Goal: Task Accomplishment & Management: Manage account settings

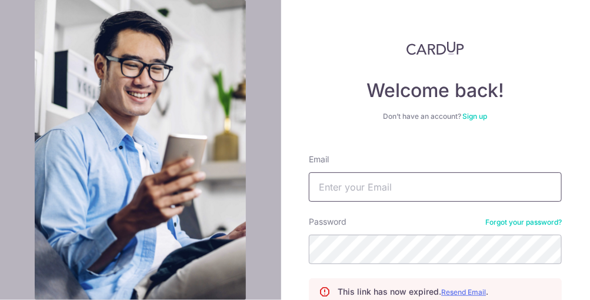
click at [372, 182] on input "Email" at bounding box center [435, 186] width 253 height 29
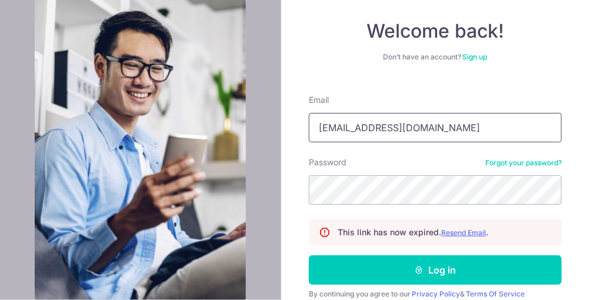
scroll to position [109, 0]
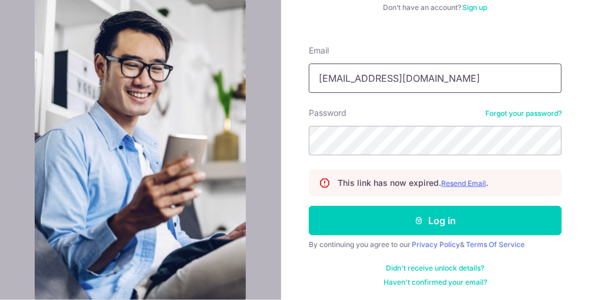
type input "[EMAIL_ADDRESS][DOMAIN_NAME]"
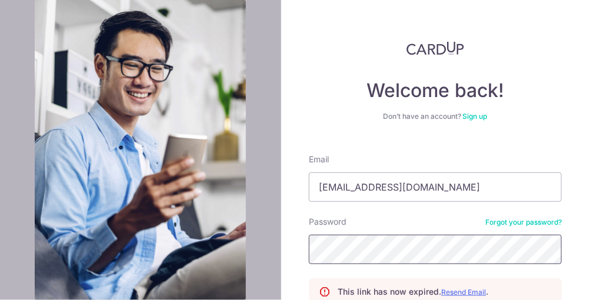
scroll to position [59, 0]
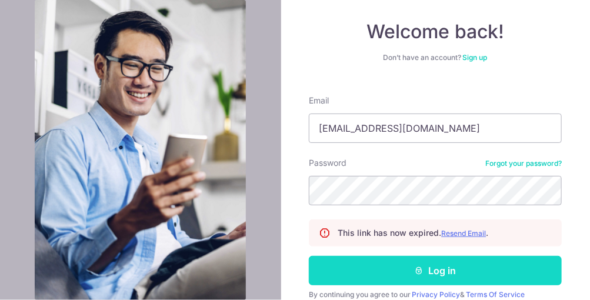
click at [443, 271] on button "Log in" at bounding box center [435, 270] width 253 height 29
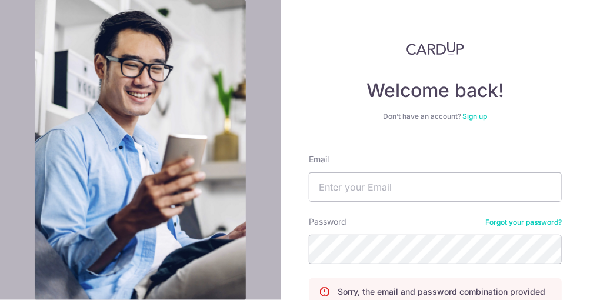
scroll to position [121, 0]
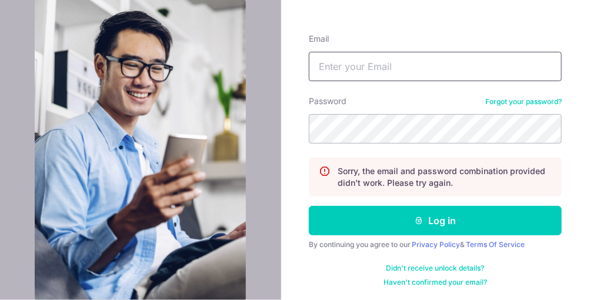
click at [372, 69] on input "Email" at bounding box center [435, 66] width 253 height 29
type input "laymaitan@sfgroup-sg.com"
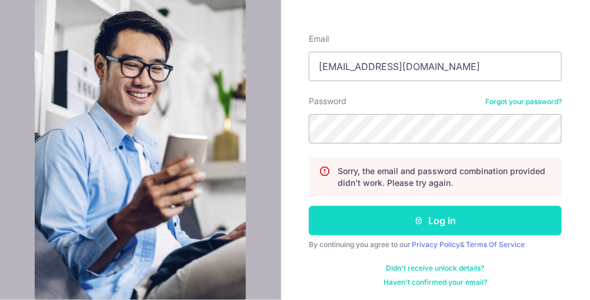
drag, startPoint x: 440, startPoint y: 222, endPoint x: 510, endPoint y: 234, distance: 70.3
click at [440, 222] on button "Log in" at bounding box center [435, 220] width 253 height 29
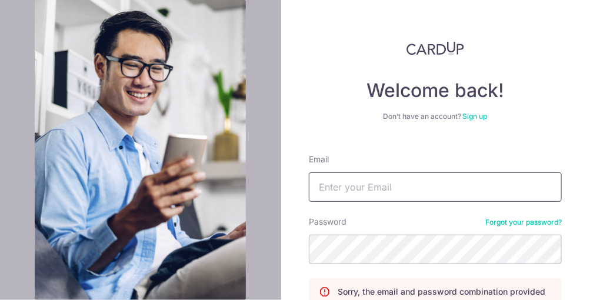
scroll to position [121, 0]
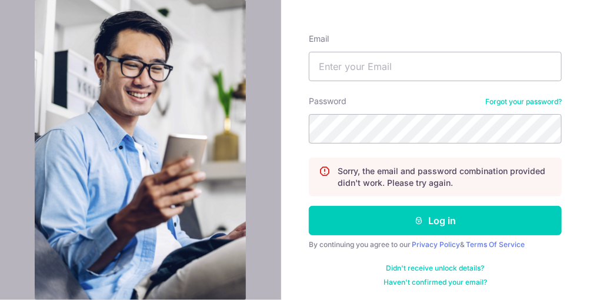
click at [542, 104] on link "Forgot your password?" at bounding box center [524, 101] width 77 height 9
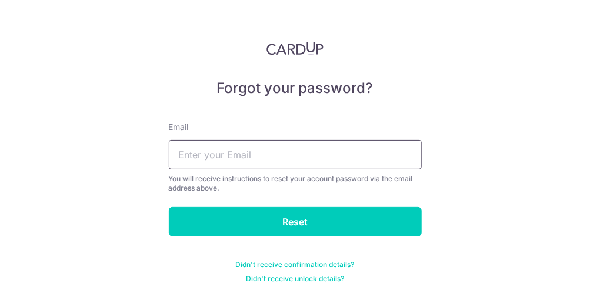
click at [227, 156] on input "text" at bounding box center [295, 154] width 253 height 29
type input ";"
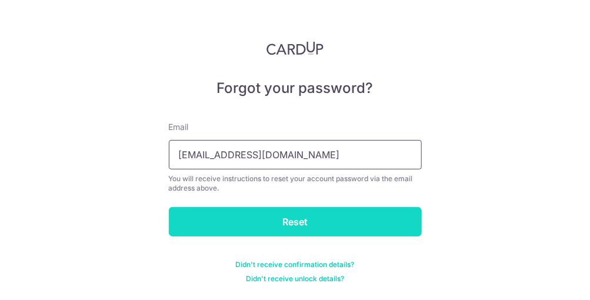
type input "laymaitan@sfgroup-sg.com"
click at [294, 221] on input "Reset" at bounding box center [295, 221] width 253 height 29
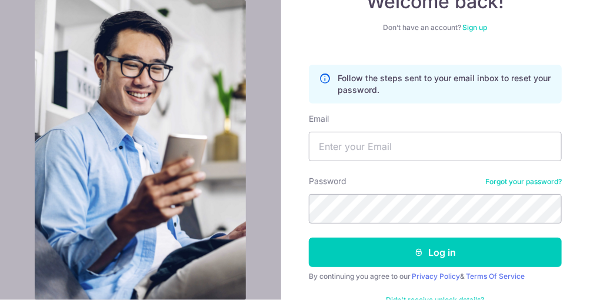
scroll to position [118, 0]
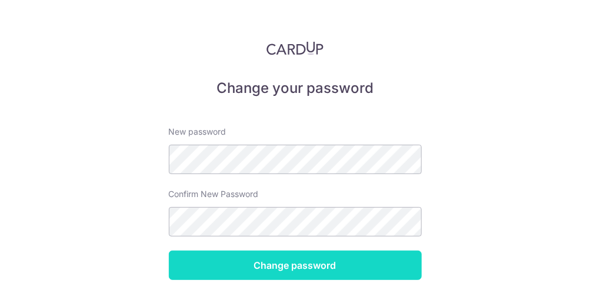
click at [278, 270] on input "Change password" at bounding box center [295, 265] width 253 height 29
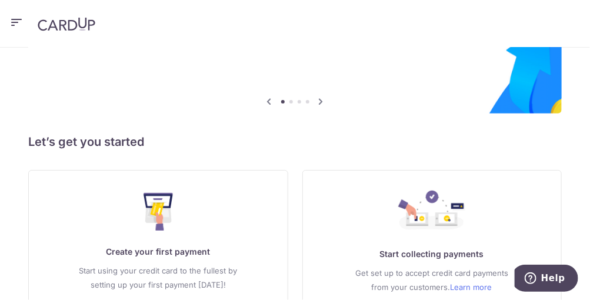
scroll to position [162, 0]
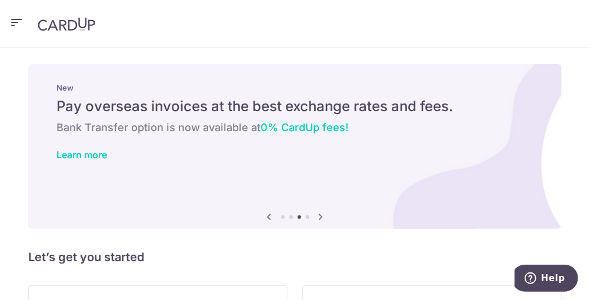
scroll to position [0, 0]
